Goal: Task Accomplishment & Management: Use online tool/utility

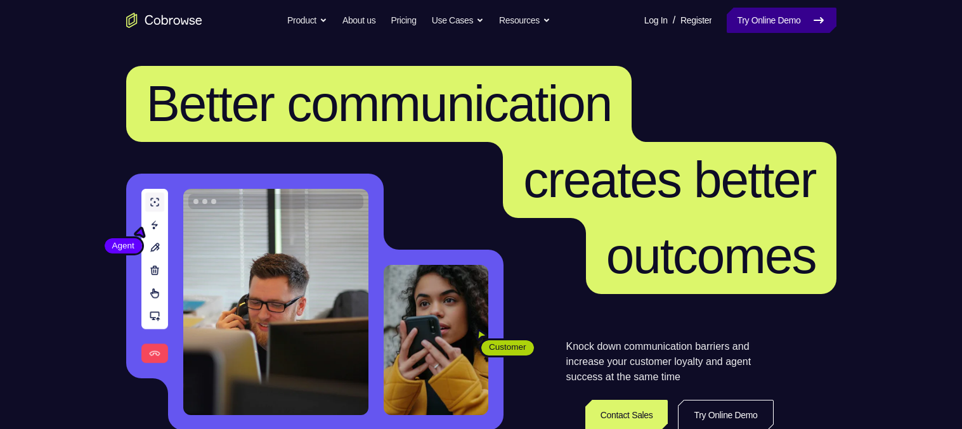
click at [778, 16] on link "Try Online Demo" at bounding box center [781, 20] width 109 height 25
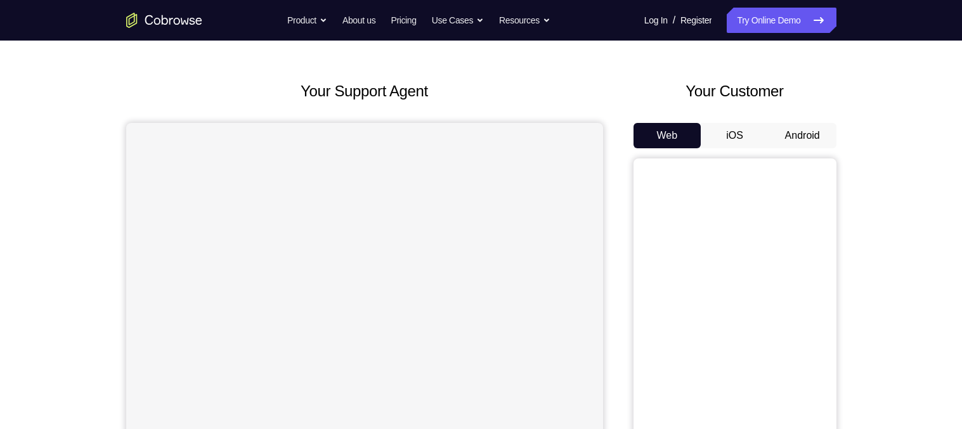
scroll to position [42, 0]
click at [807, 127] on button "Android" at bounding box center [803, 134] width 68 height 25
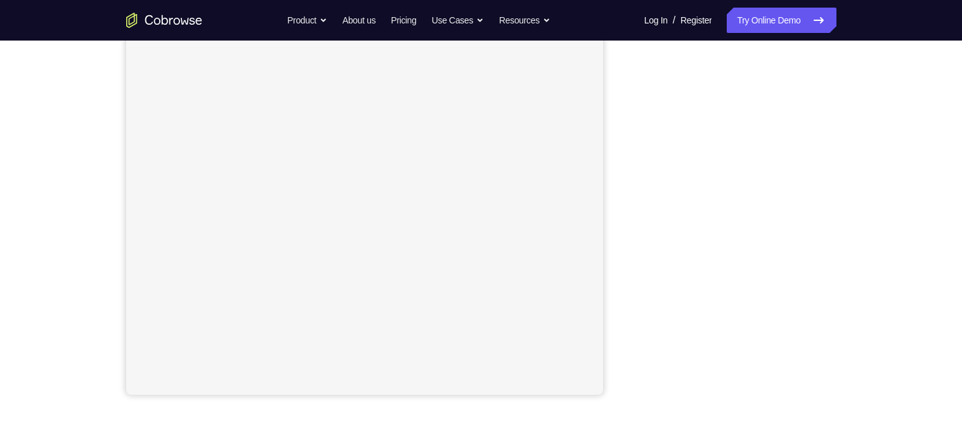
scroll to position [198, 0]
